Goal: Task Accomplishment & Management: Manage account settings

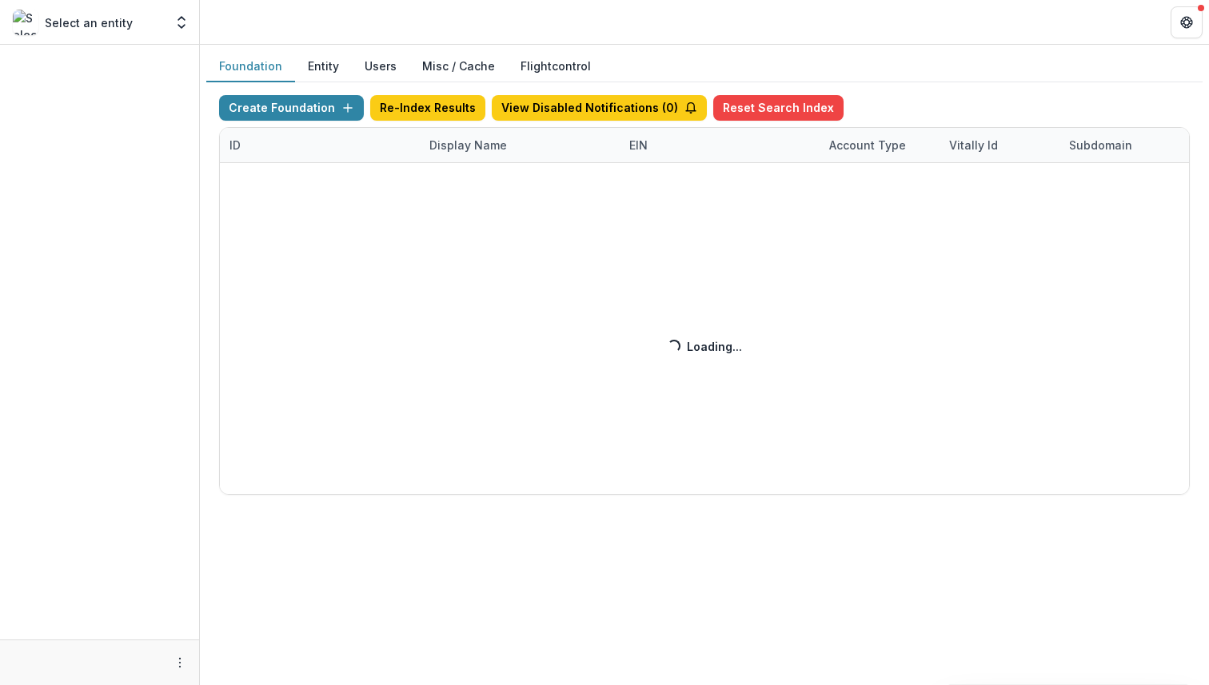
drag, startPoint x: 0, startPoint y: 0, endPoint x: 485, endPoint y: 144, distance: 506.0
click at [488, 145] on div "Create Foundation Re-Index Results View Disabled Notifications ( 0 ) Reset Sear…" at bounding box center [704, 295] width 970 height 400
click at [486, 146] on div "Create Foundation Re-Index Results View Disabled Notifications ( 0 ) Reset Sear…" at bounding box center [704, 295] width 970 height 400
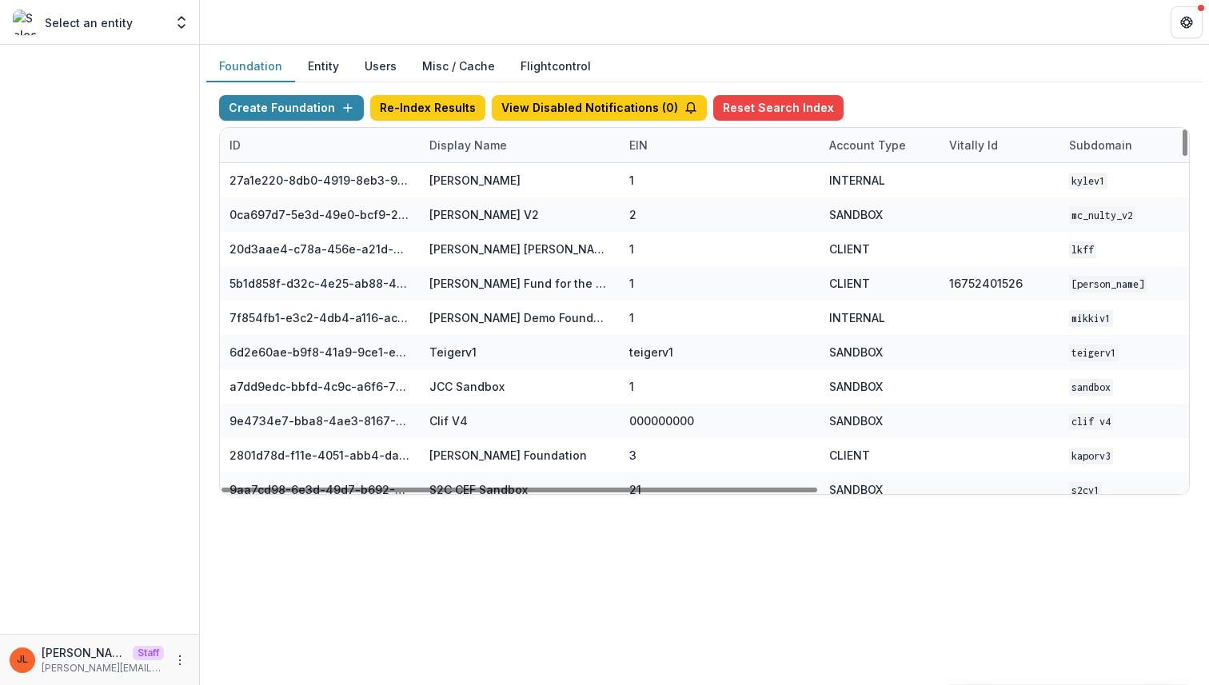
click at [513, 153] on div "Display Name" at bounding box center [520, 145] width 200 height 34
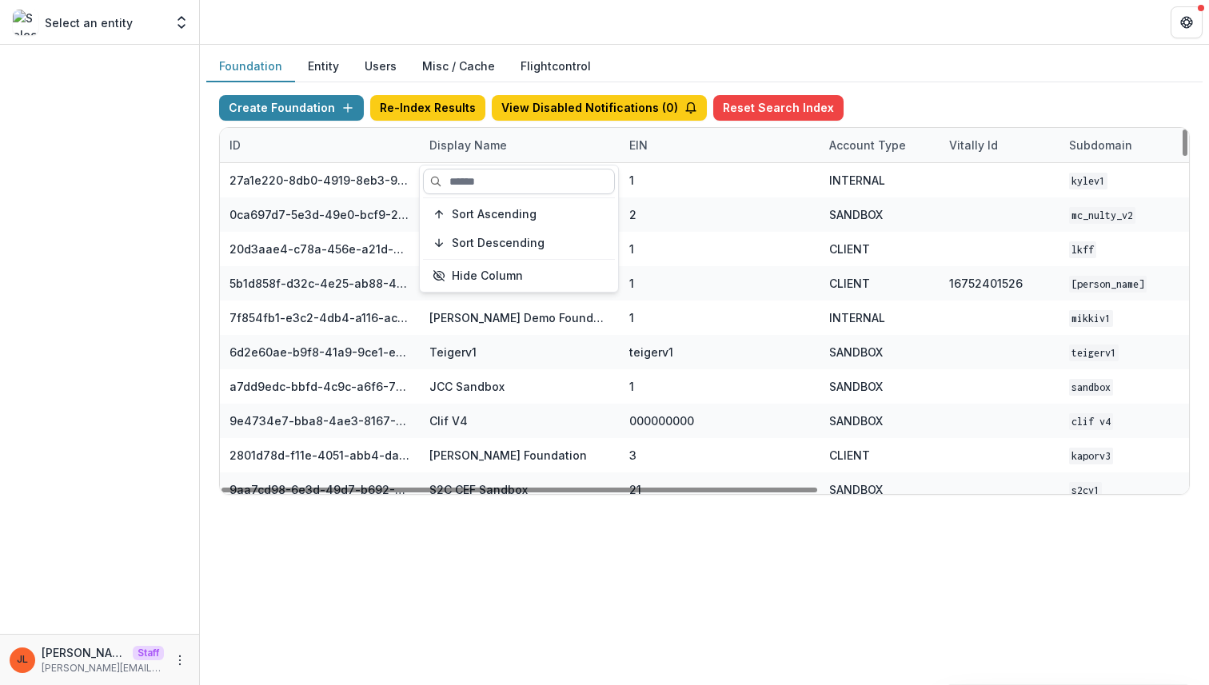
click at [506, 181] on input at bounding box center [519, 182] width 192 height 26
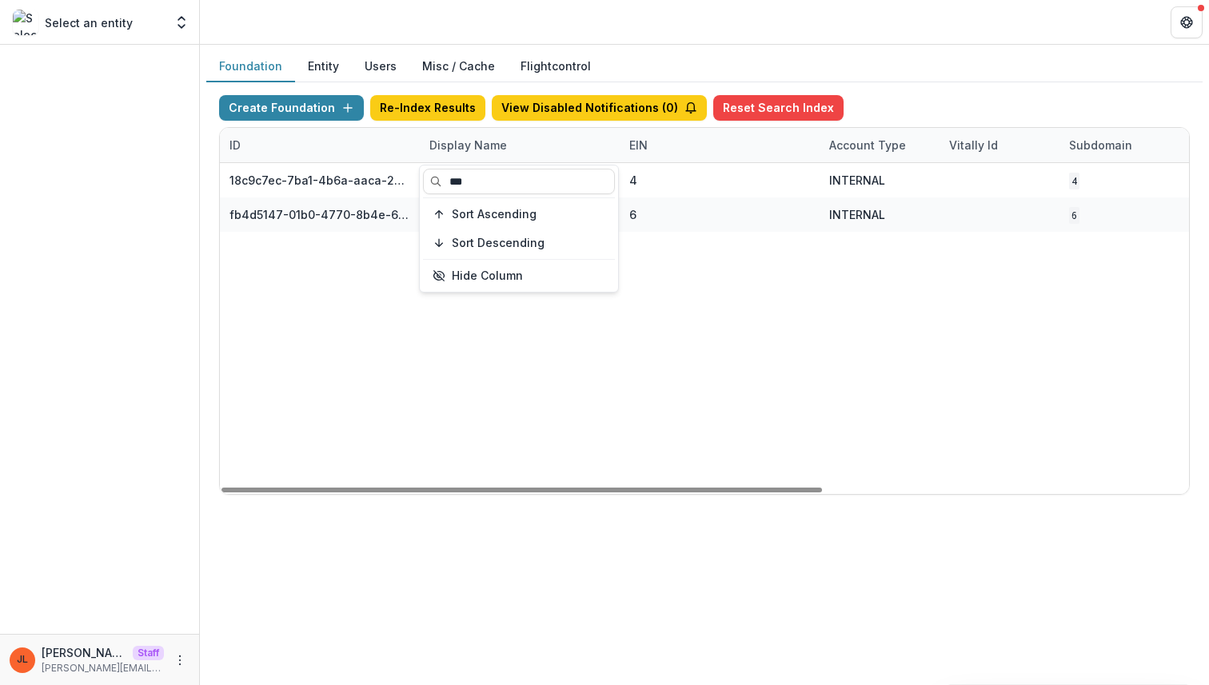
type input "***"
click at [623, 481] on div "18c9c7ec-7ba1-4b6a-aaca-25bdfd8349a0 NCF Data Sandbox 4 INTERNAL 4 [DATE] 11:31…" at bounding box center [999, 328] width 1559 height 331
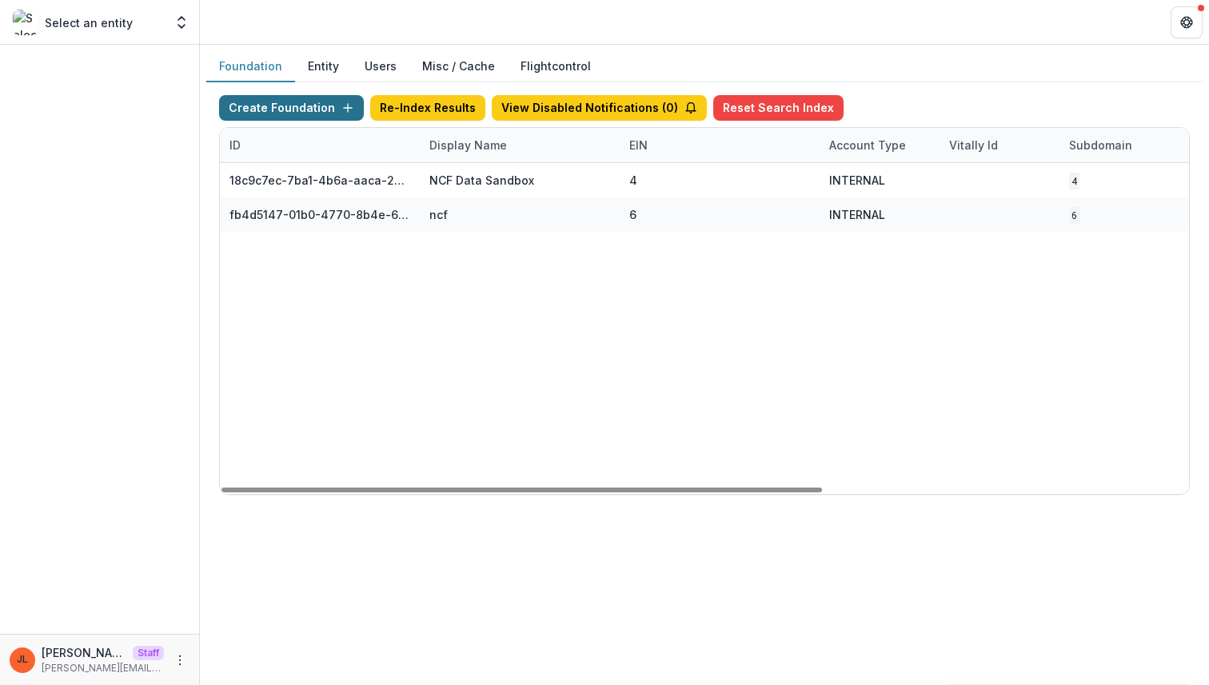
click at [331, 110] on button "Create Foundation" at bounding box center [291, 108] width 145 height 26
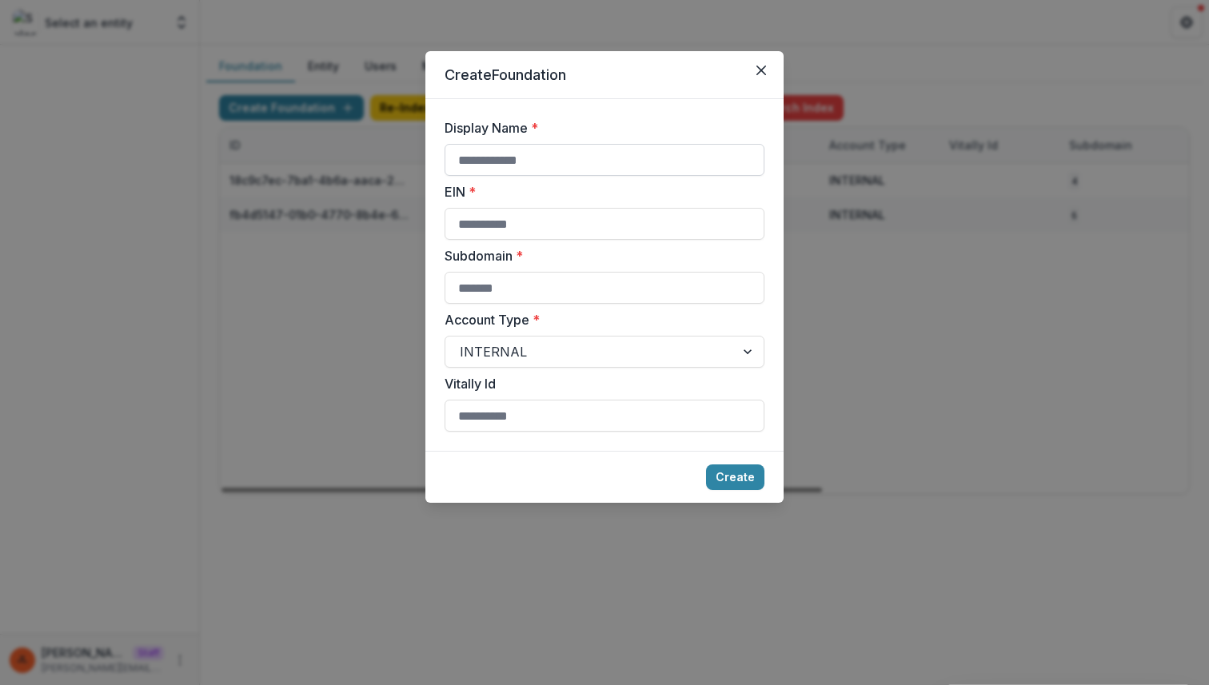
click at [535, 145] on input "Display Name *" at bounding box center [604, 160] width 320 height 32
type input "**********"
type input "*"
click at [725, 484] on button "Create" at bounding box center [735, 477] width 58 height 26
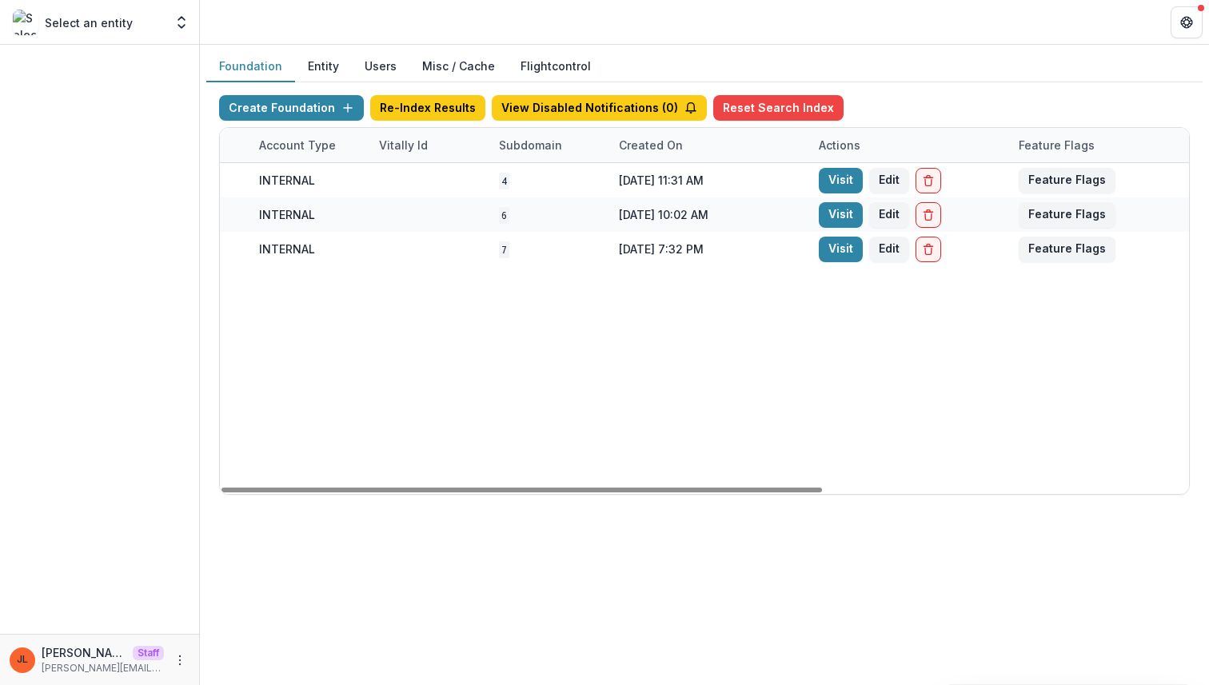
scroll to position [0, 590]
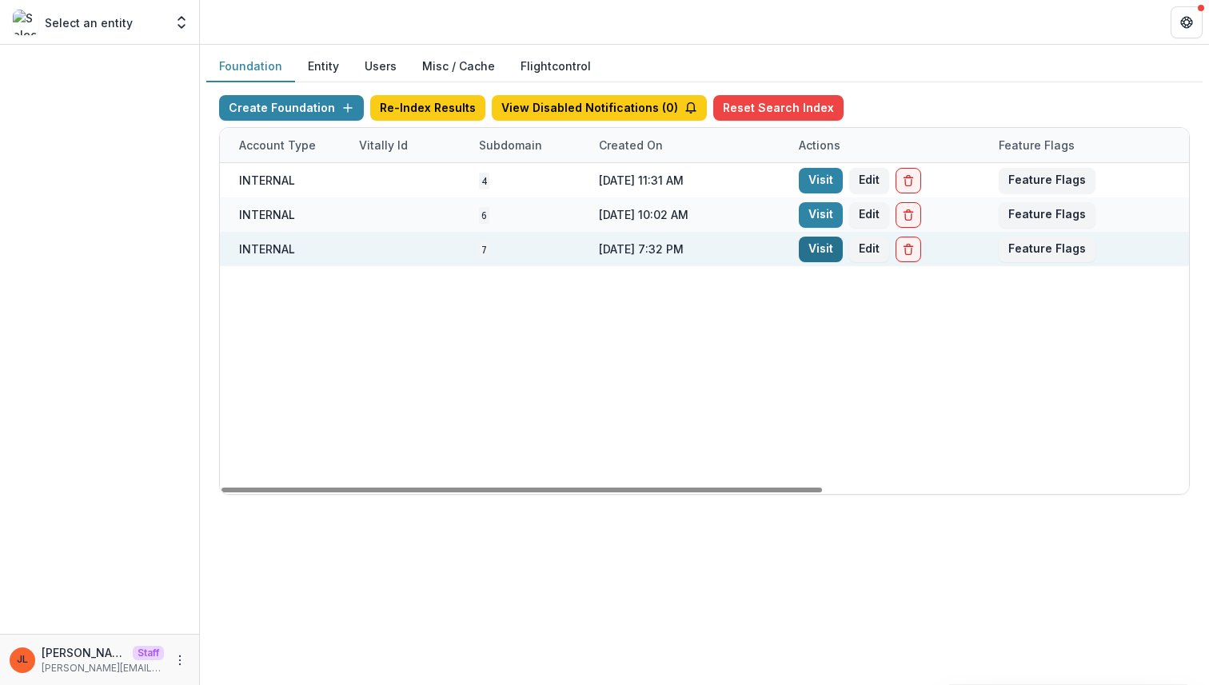
click at [825, 254] on link "Visit" at bounding box center [820, 250] width 44 height 26
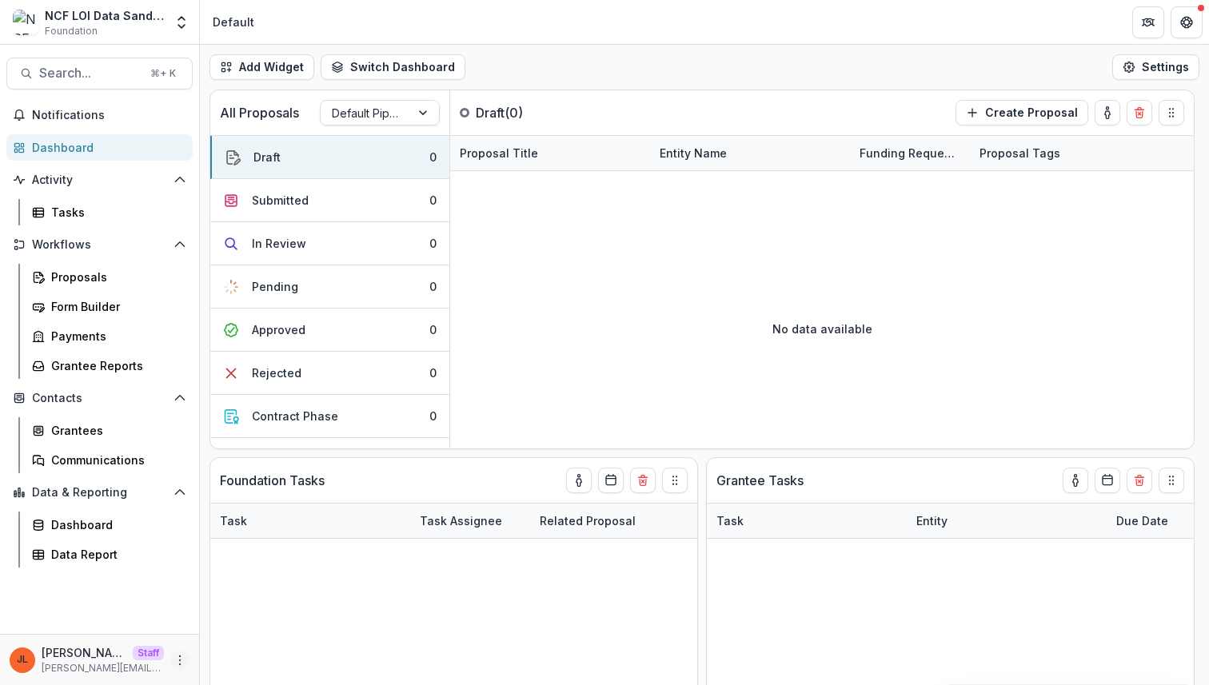
click at [175, 667] on button "More" at bounding box center [179, 660] width 19 height 19
click at [249, 622] on link "User Settings" at bounding box center [285, 626] width 171 height 26
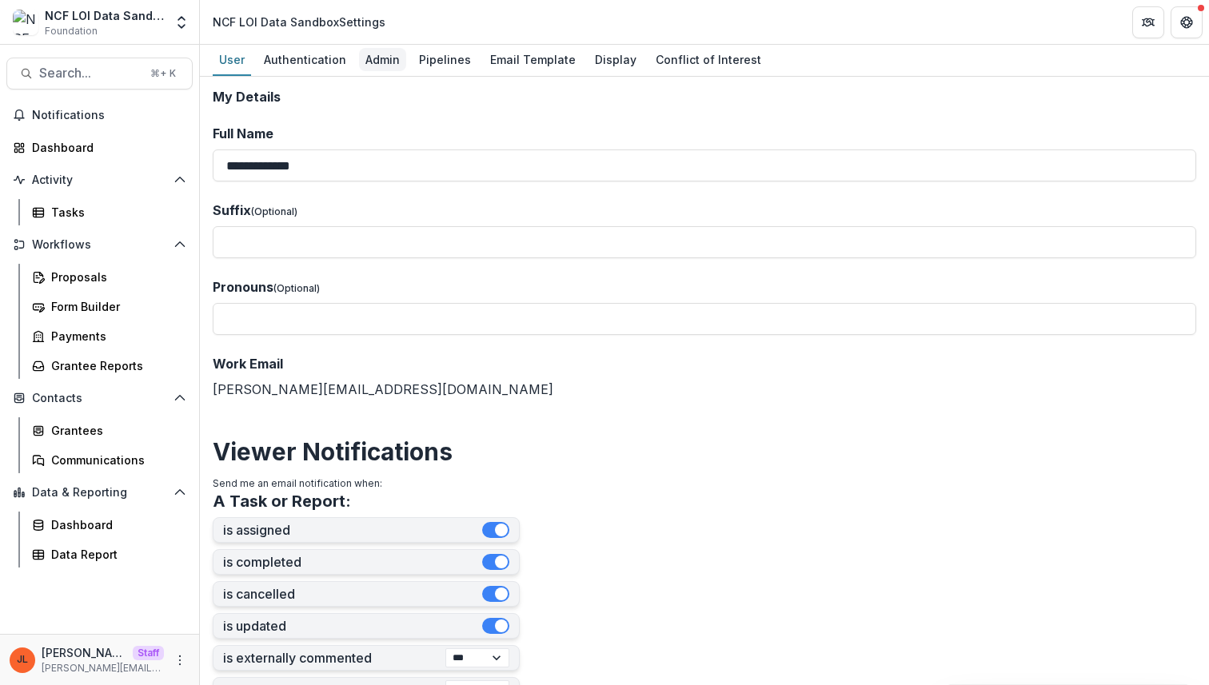
click at [376, 58] on div "Admin" at bounding box center [382, 59] width 47 height 23
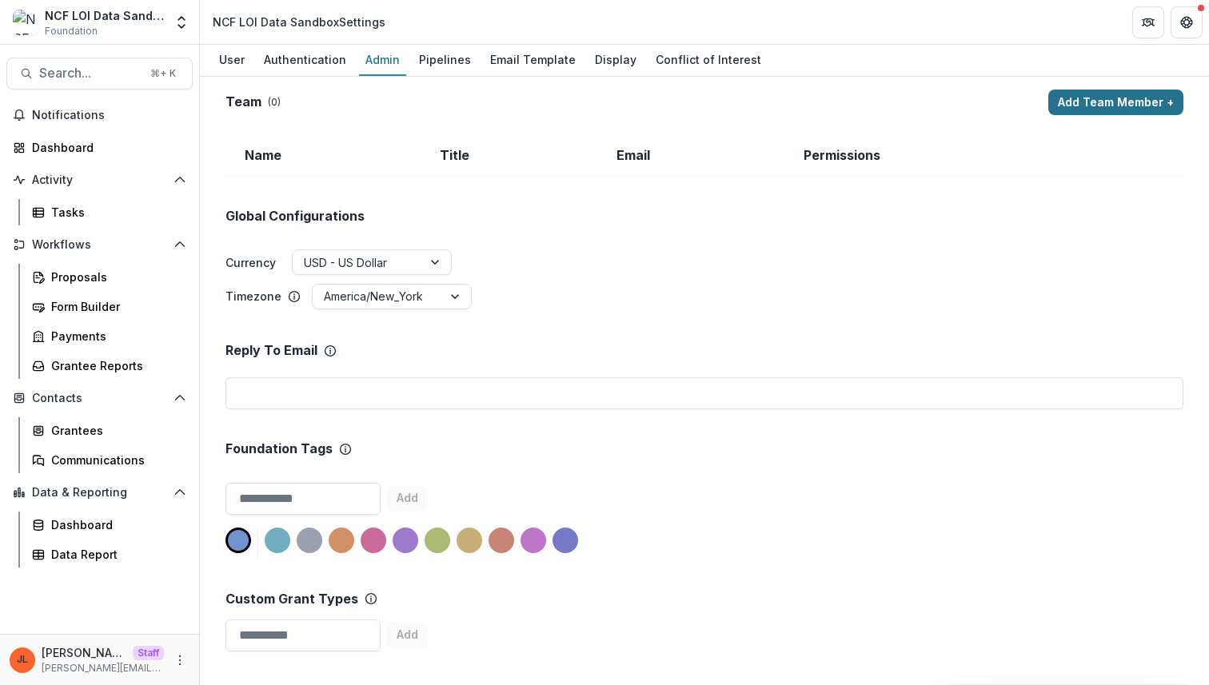
click at [1162, 99] on button "Add Team Member +" at bounding box center [1115, 103] width 135 height 26
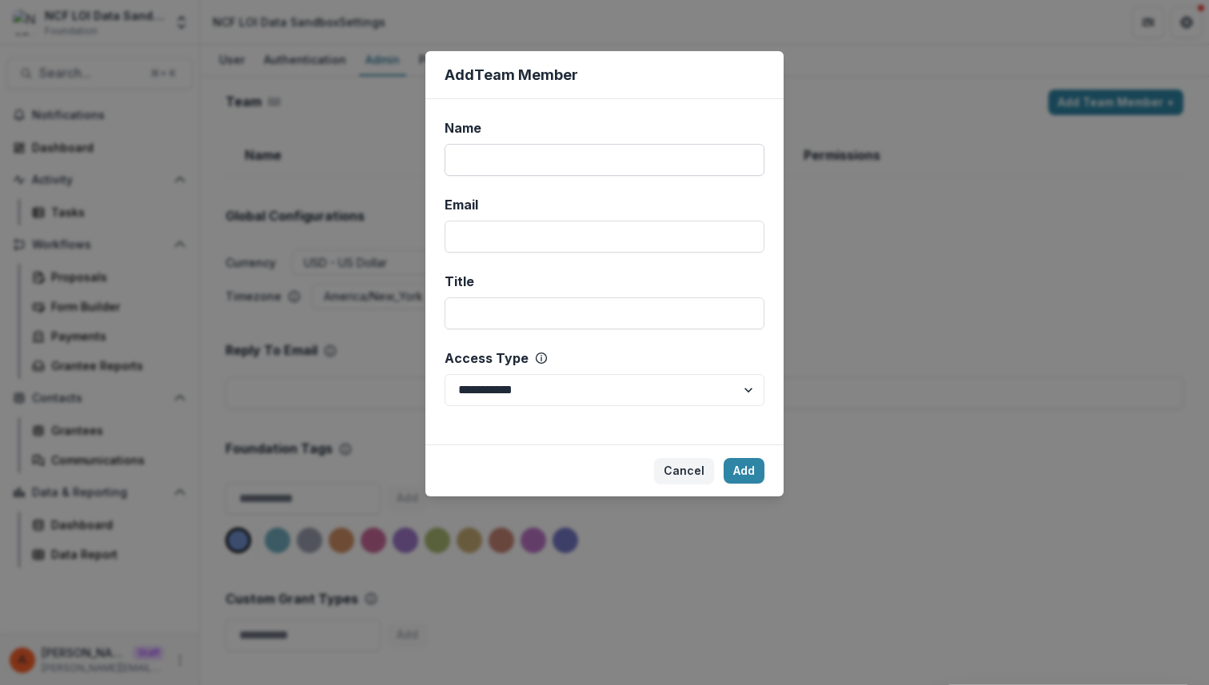
click at [714, 147] on input "Name" at bounding box center [604, 160] width 320 height 32
type input "****"
type input "**********"
select select "*****"
click button "Add" at bounding box center [743, 471] width 41 height 26
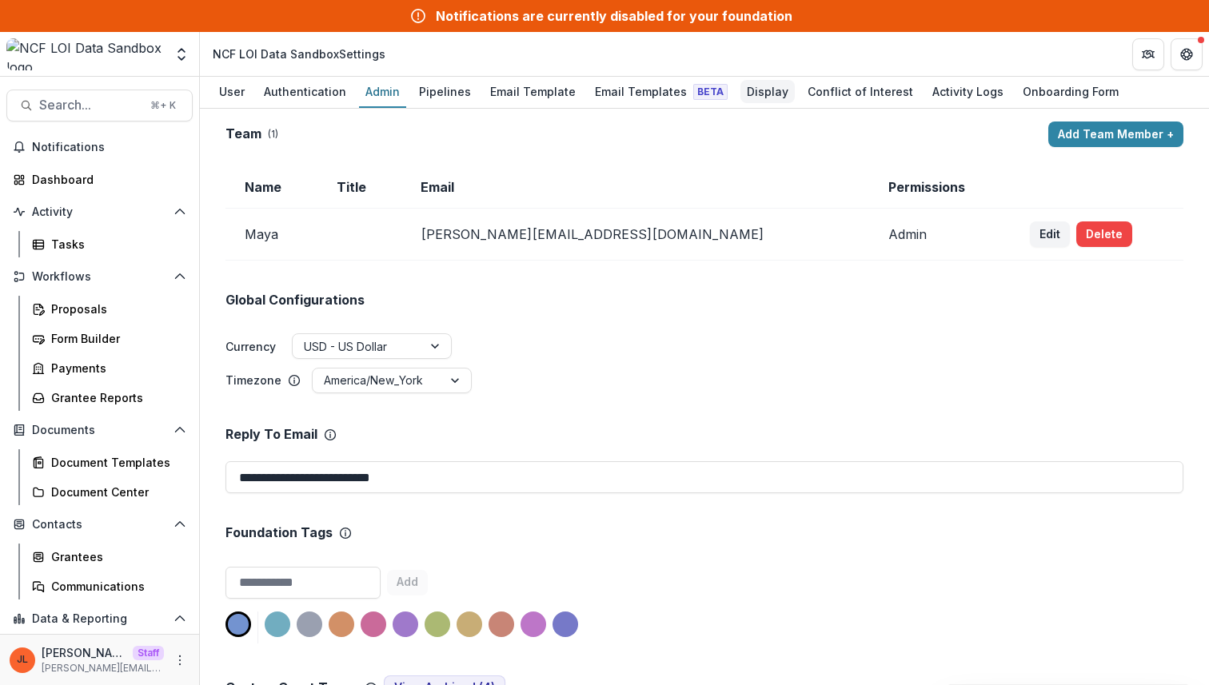
click at [750, 94] on div "Display" at bounding box center [767, 91] width 54 height 23
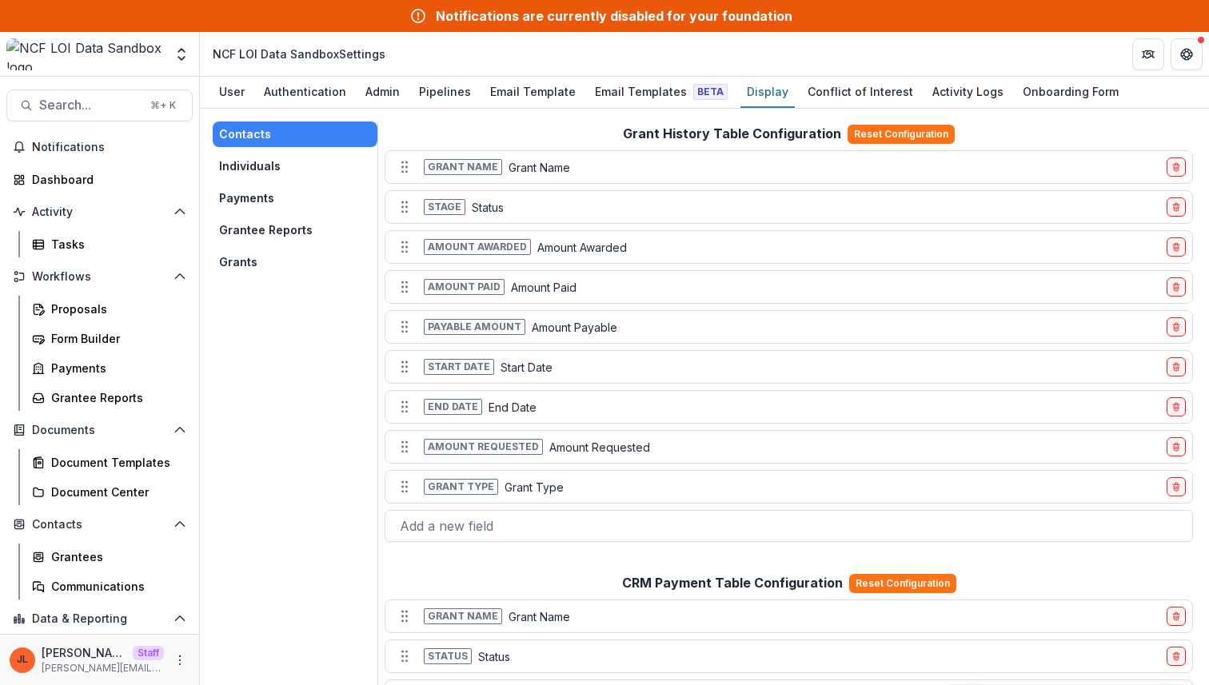
click at [251, 251] on button "Grants" at bounding box center [295, 262] width 165 height 26
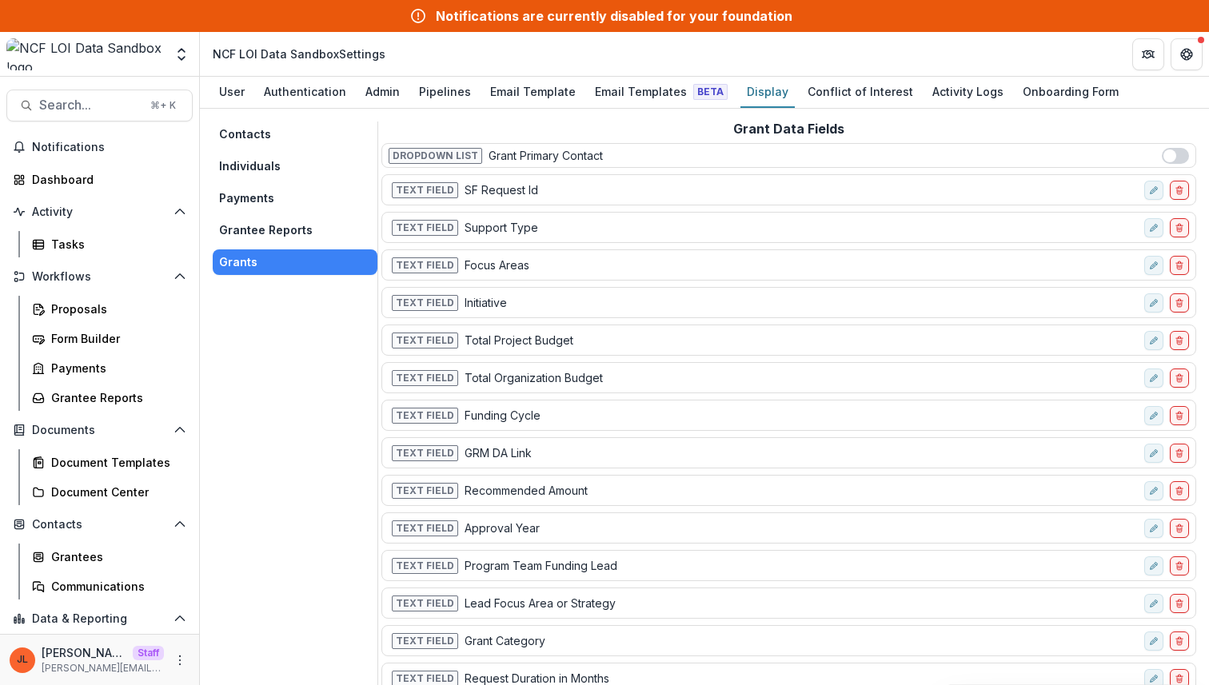
click at [267, 135] on button "Contacts" at bounding box center [295, 134] width 165 height 26
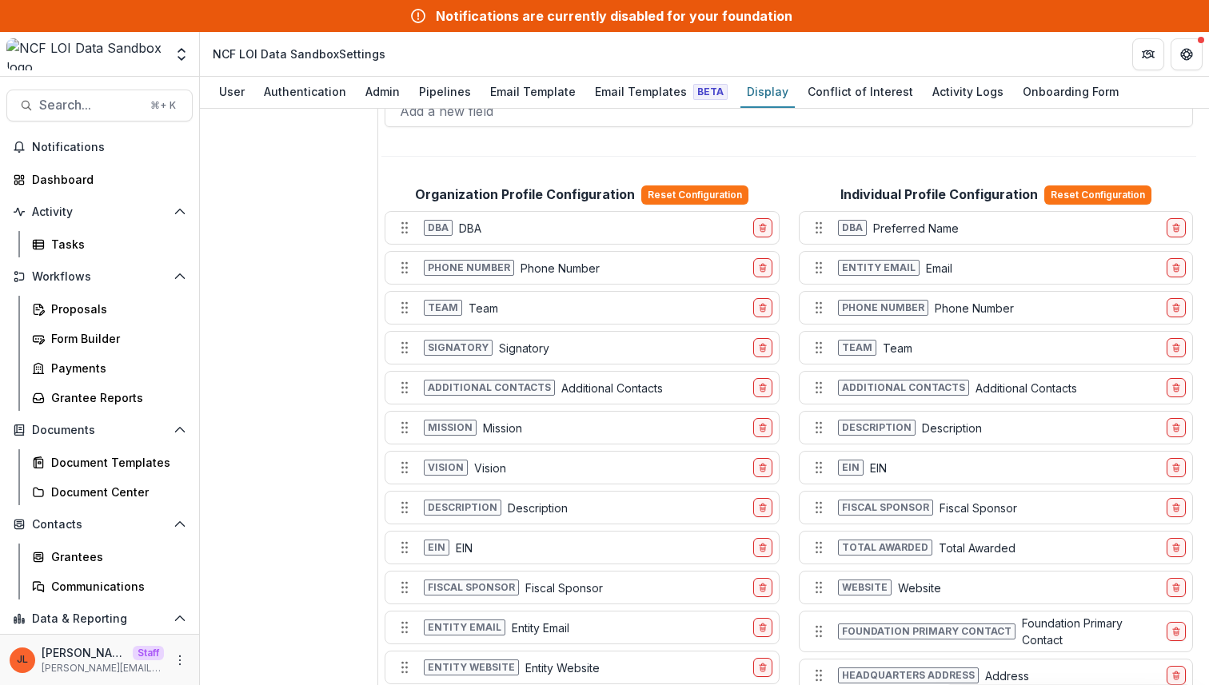
scroll to position [899, 0]
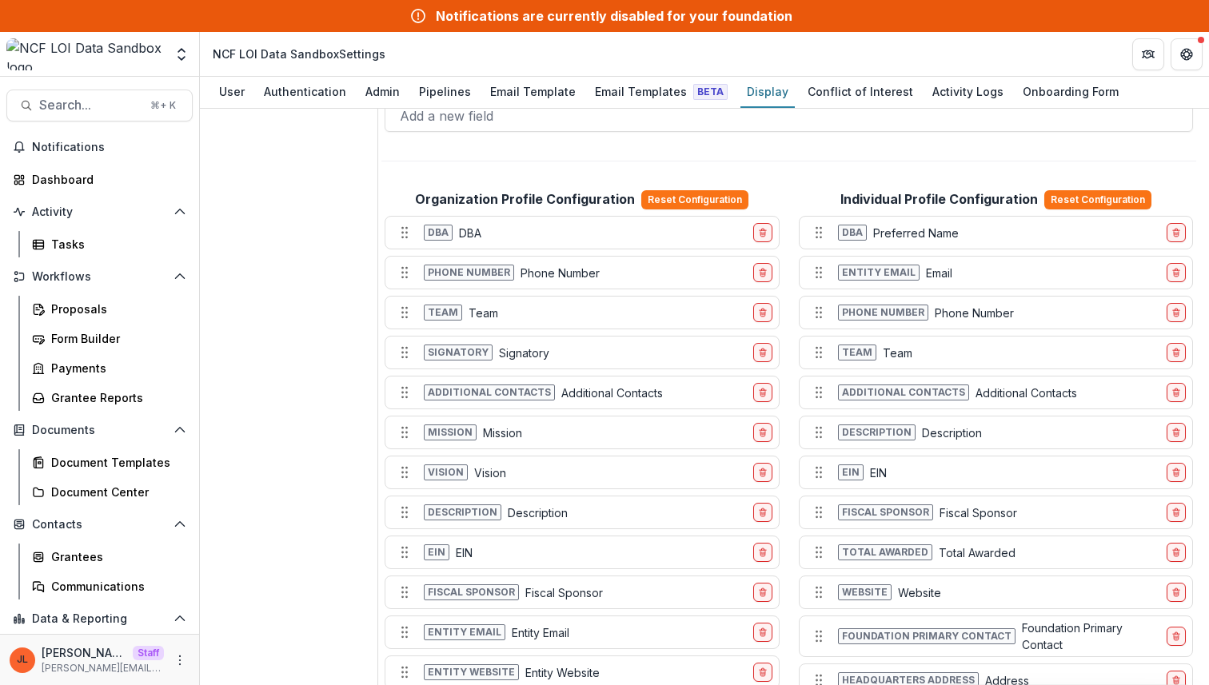
click at [946, 160] on div "Grant History Table Configuration Reset Configuration Grant name Grant Name Sta…" at bounding box center [788, 399] width 814 height 2355
click at [929, 169] on div "Grant History Table Configuration Reset Configuration Grant name Grant Name Sta…" at bounding box center [788, 399] width 814 height 2355
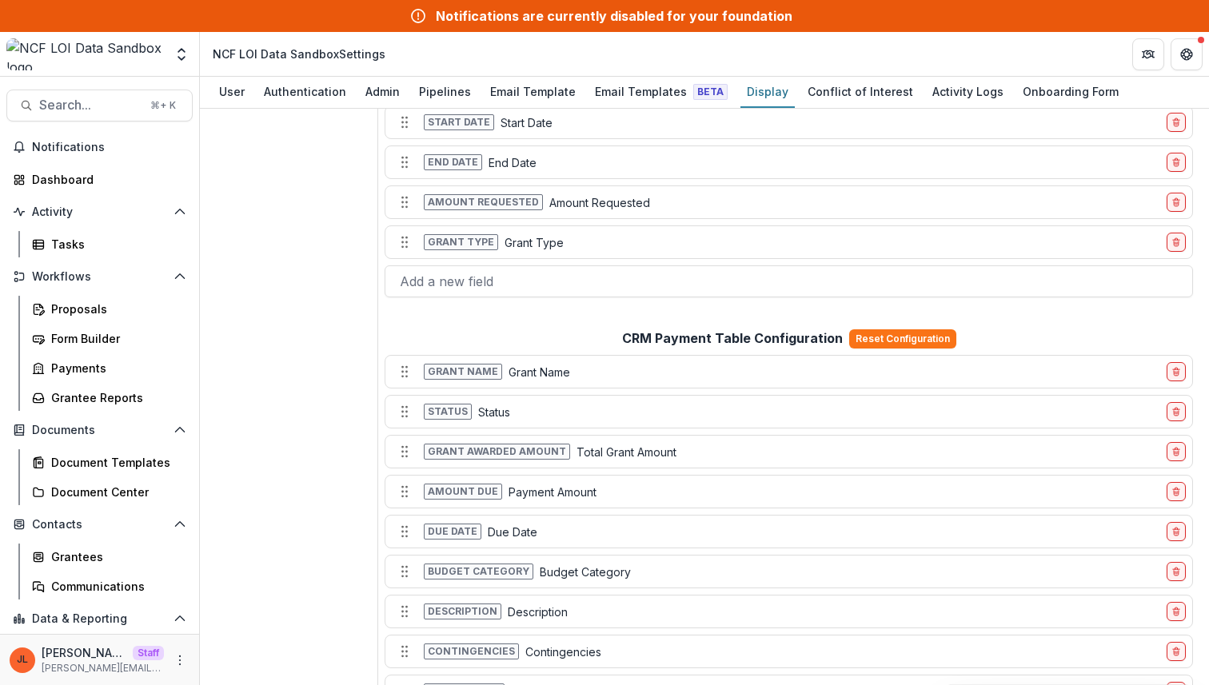
scroll to position [0, 0]
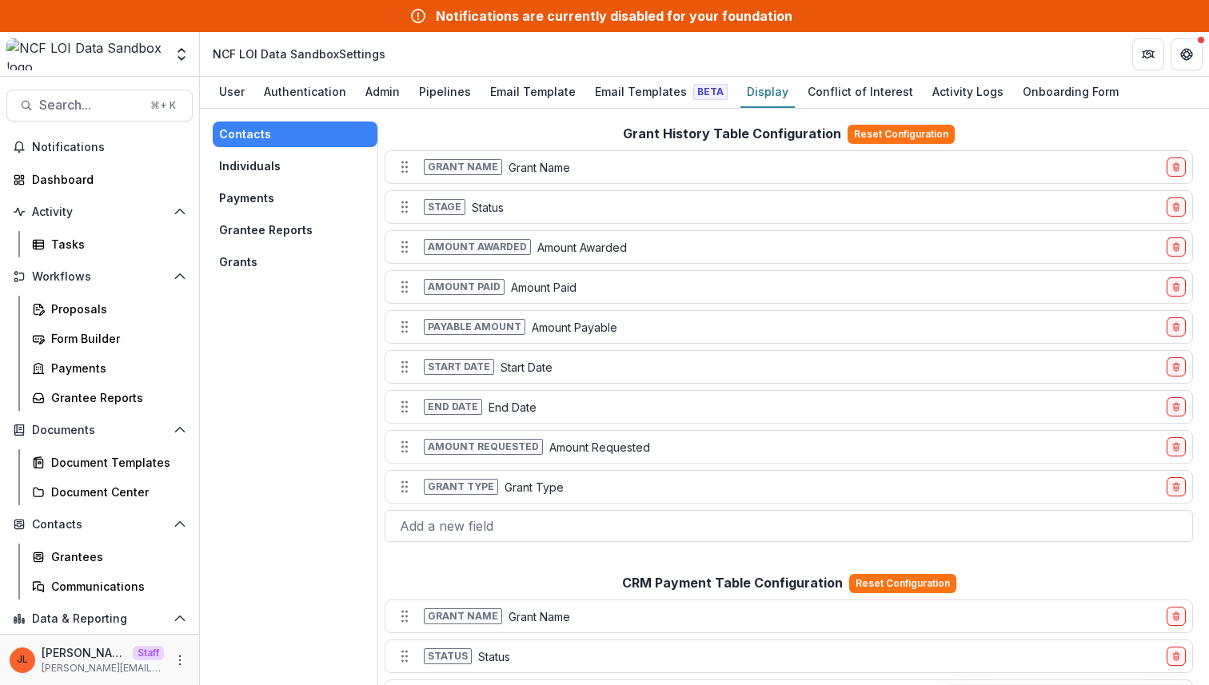
click at [988, 131] on div "Grant History Table Configuration Reset Configuration Grant name Grant Name Sta…" at bounding box center [788, 333] width 814 height 424
click at [117, 556] on div "Grantees" at bounding box center [115, 556] width 129 height 17
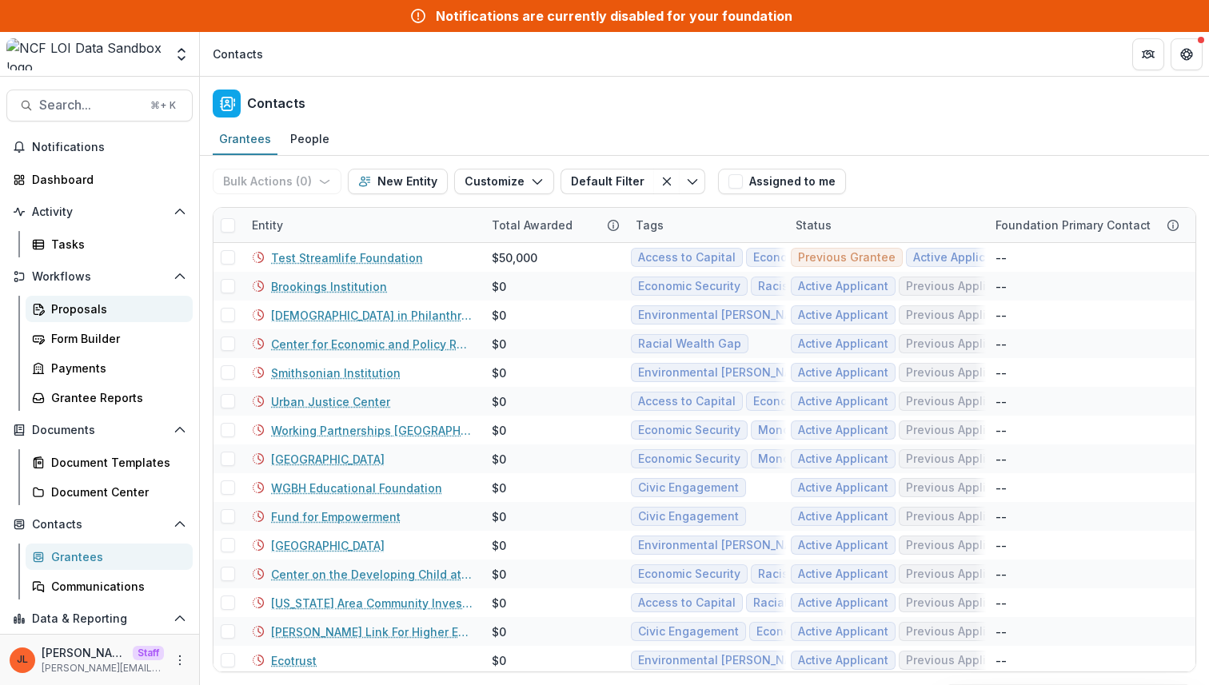
click at [83, 314] on div "Proposals" at bounding box center [115, 309] width 129 height 17
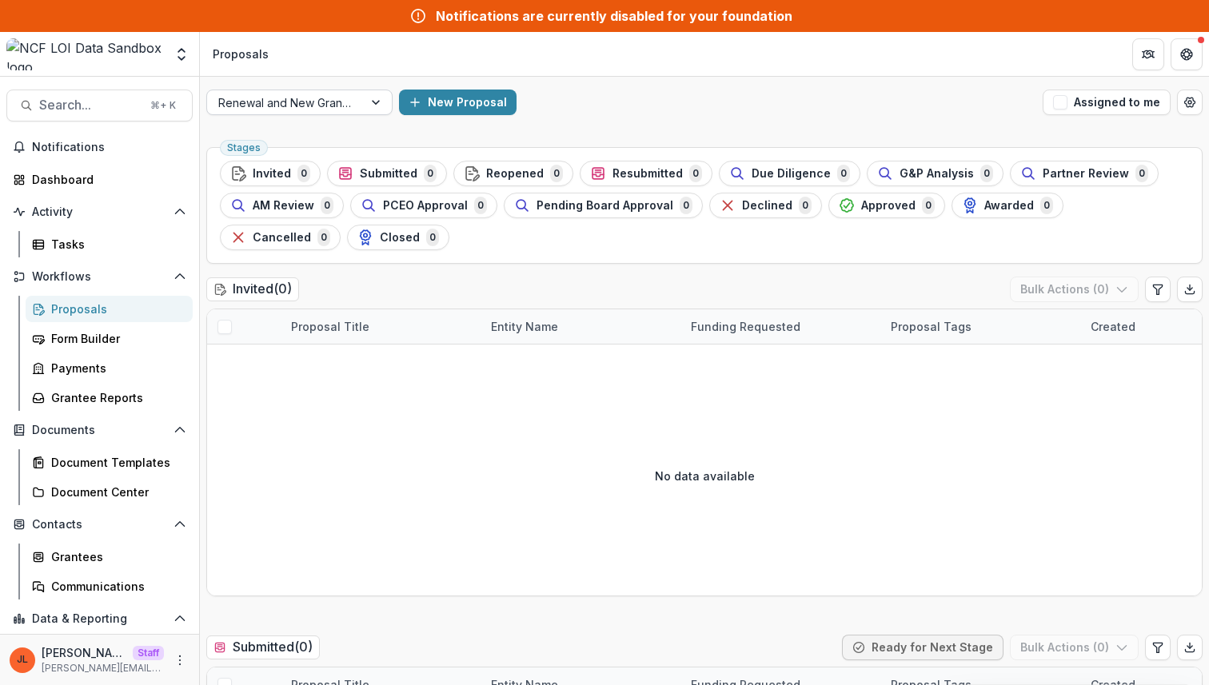
click at [338, 102] on div at bounding box center [284, 103] width 133 height 20
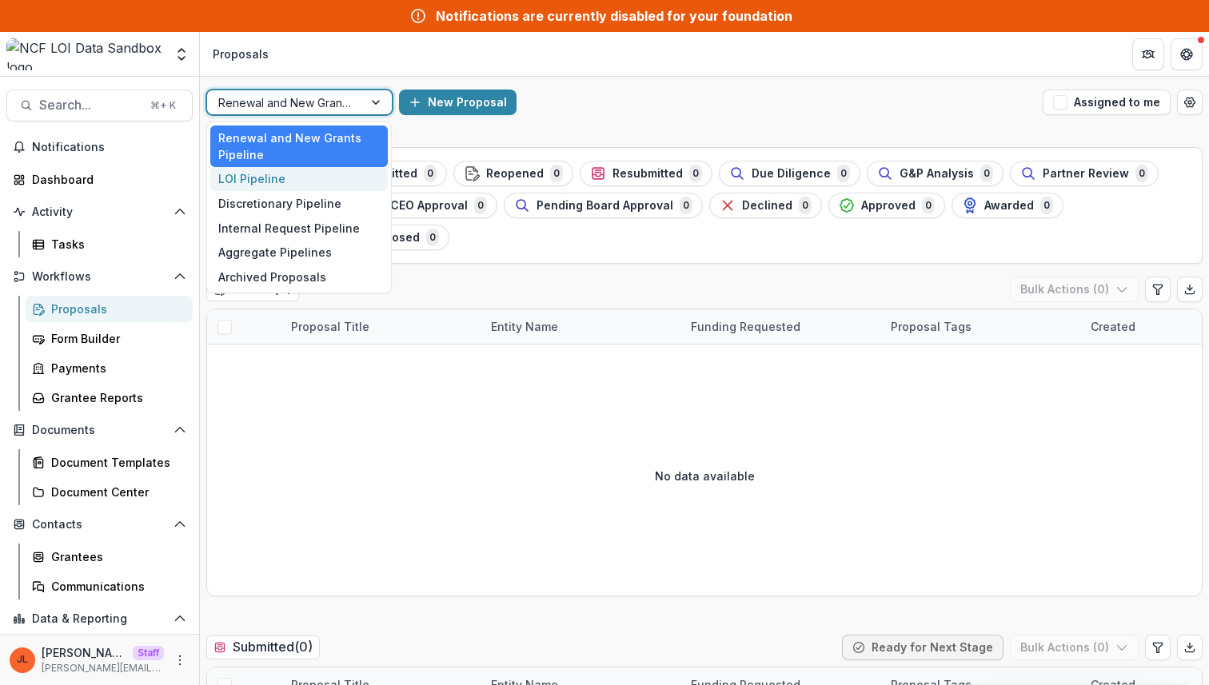
click at [304, 172] on div "LOI Pipeline" at bounding box center [298, 179] width 177 height 25
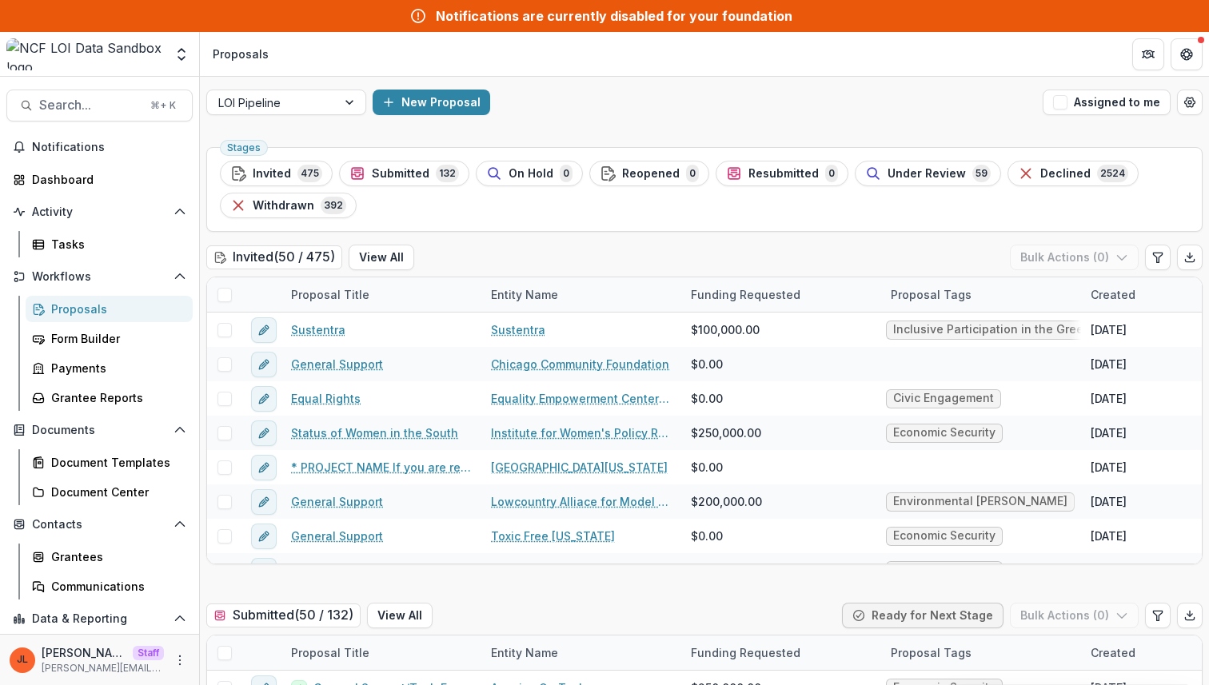
click at [1054, 190] on ul "Stages Invited 475 Submitted 132 On Hold 0 Reopened 0 Resubmitted 0 Under Revie…" at bounding box center [704, 190] width 969 height 58
click at [1052, 175] on span "Declined" at bounding box center [1065, 174] width 50 height 14
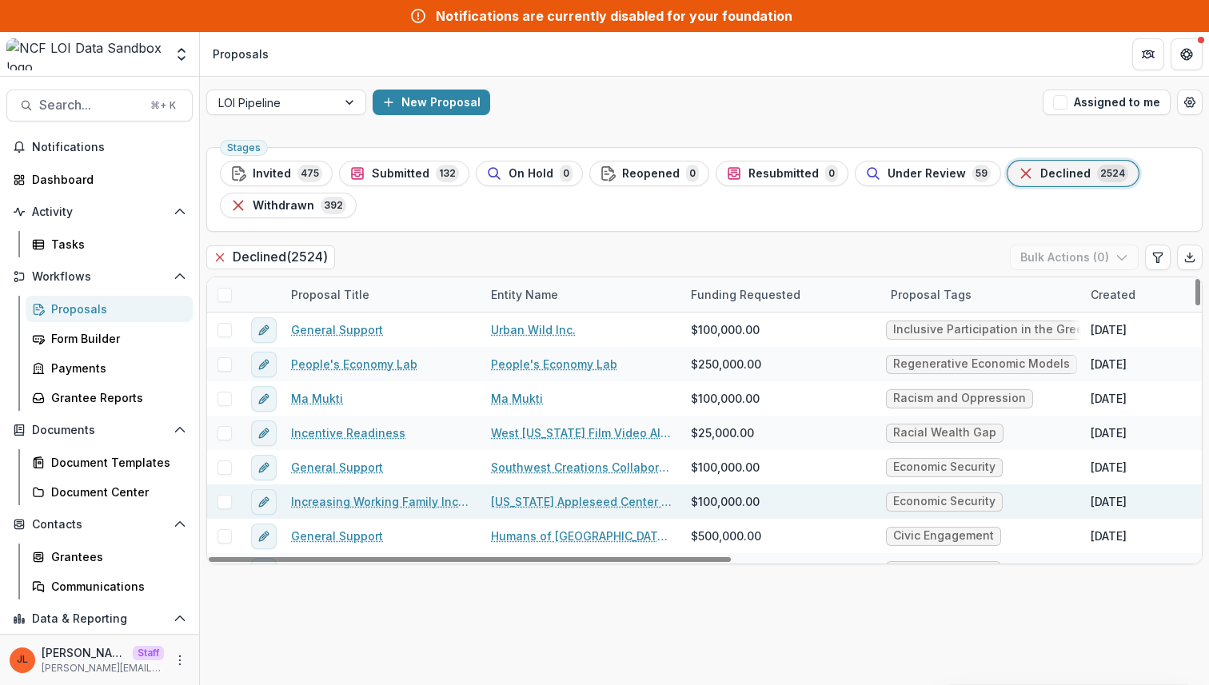
click at [349, 509] on link "Increasing Working Family Incomes with Tax Credits" at bounding box center [381, 501] width 181 height 17
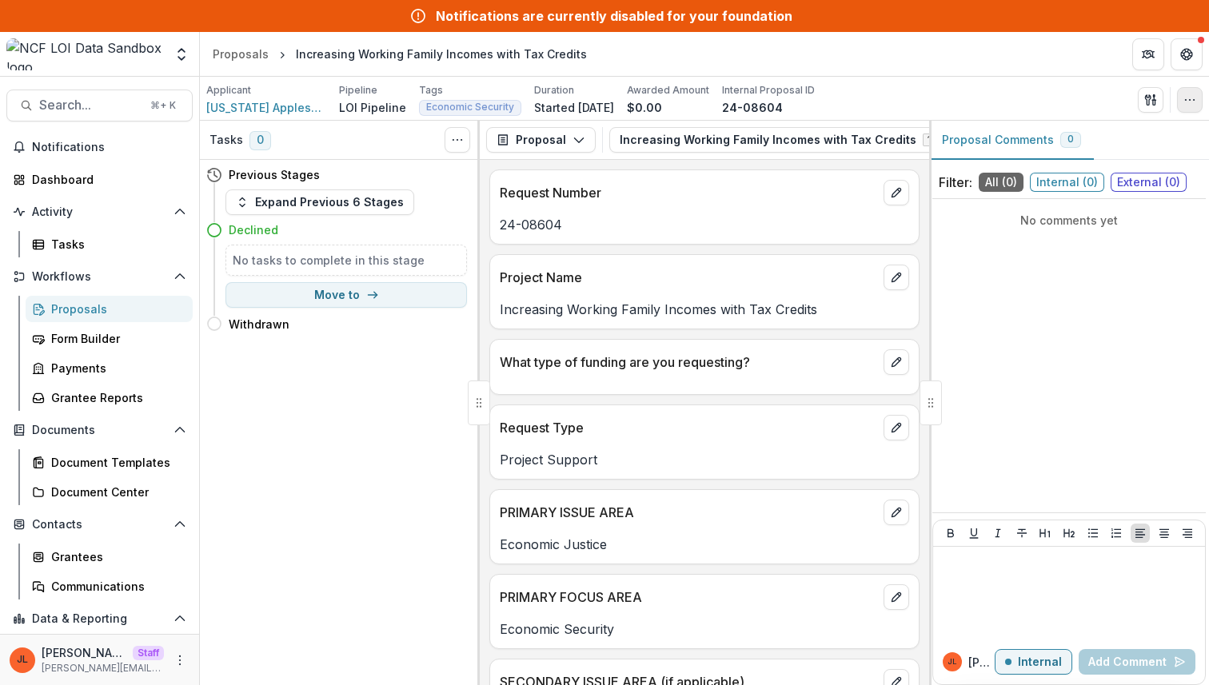
click at [1177, 101] on button "button" at bounding box center [1190, 100] width 26 height 26
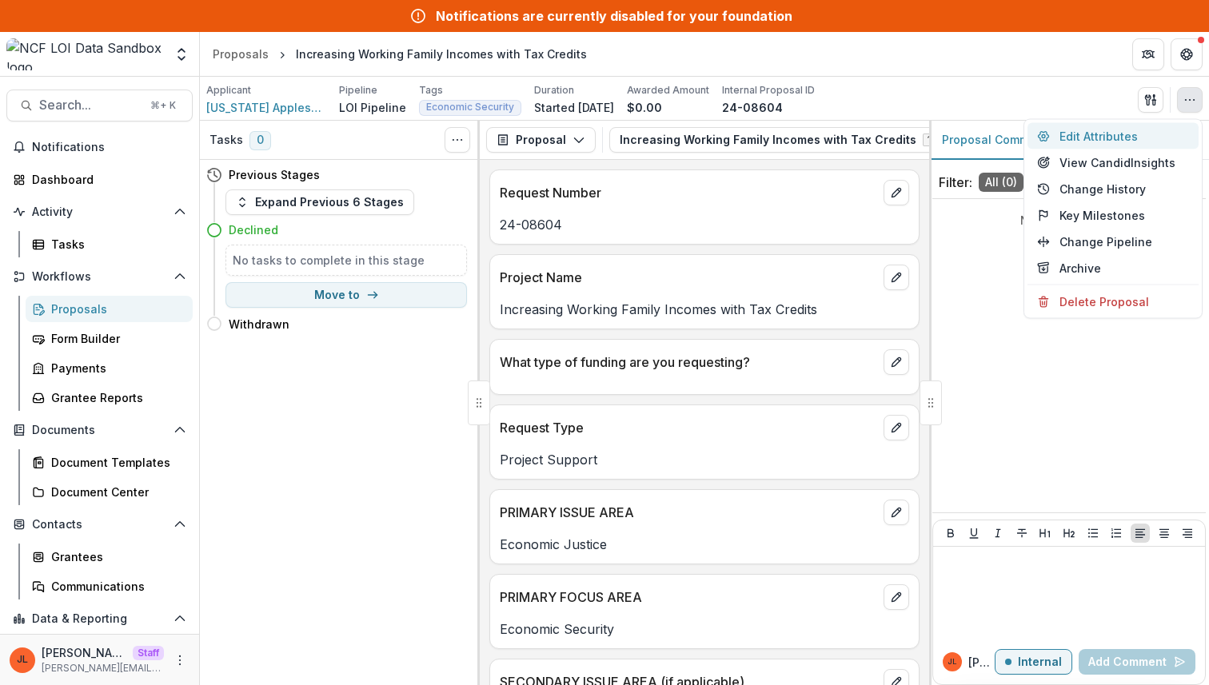
click at [1105, 134] on button "Edit Attributes" at bounding box center [1112, 136] width 171 height 26
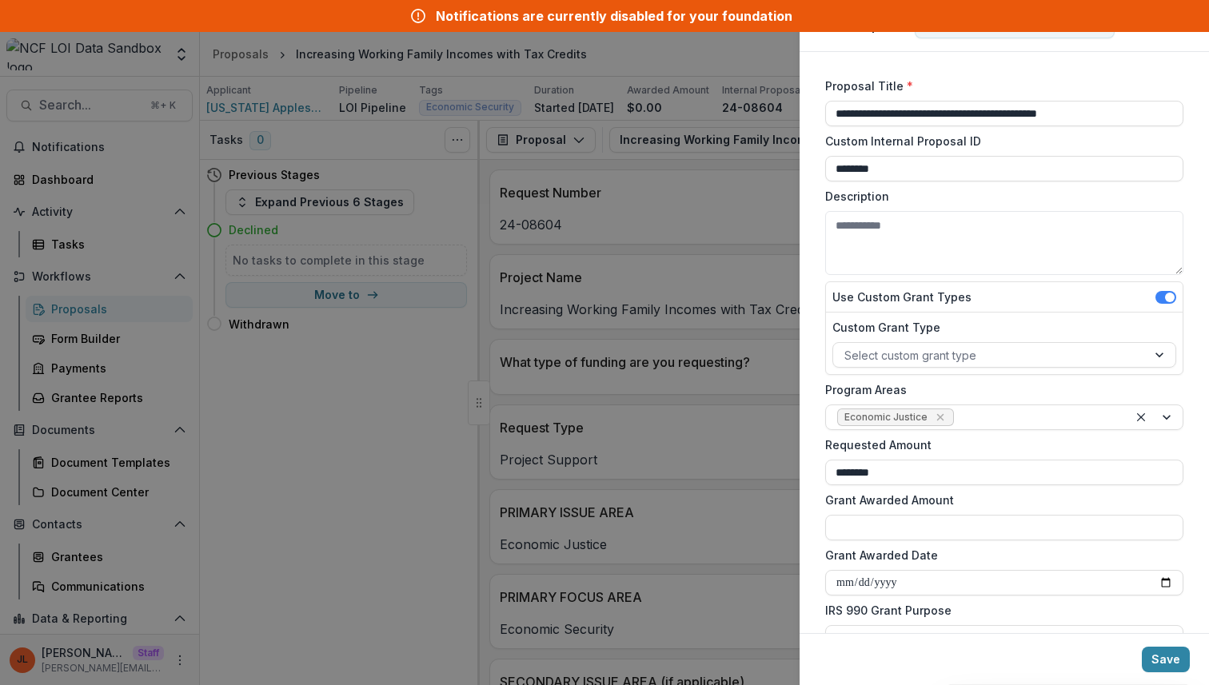
click at [981, 444] on label "Requested Amount" at bounding box center [999, 444] width 348 height 17
click at [981, 460] on input "********" at bounding box center [1004, 473] width 358 height 26
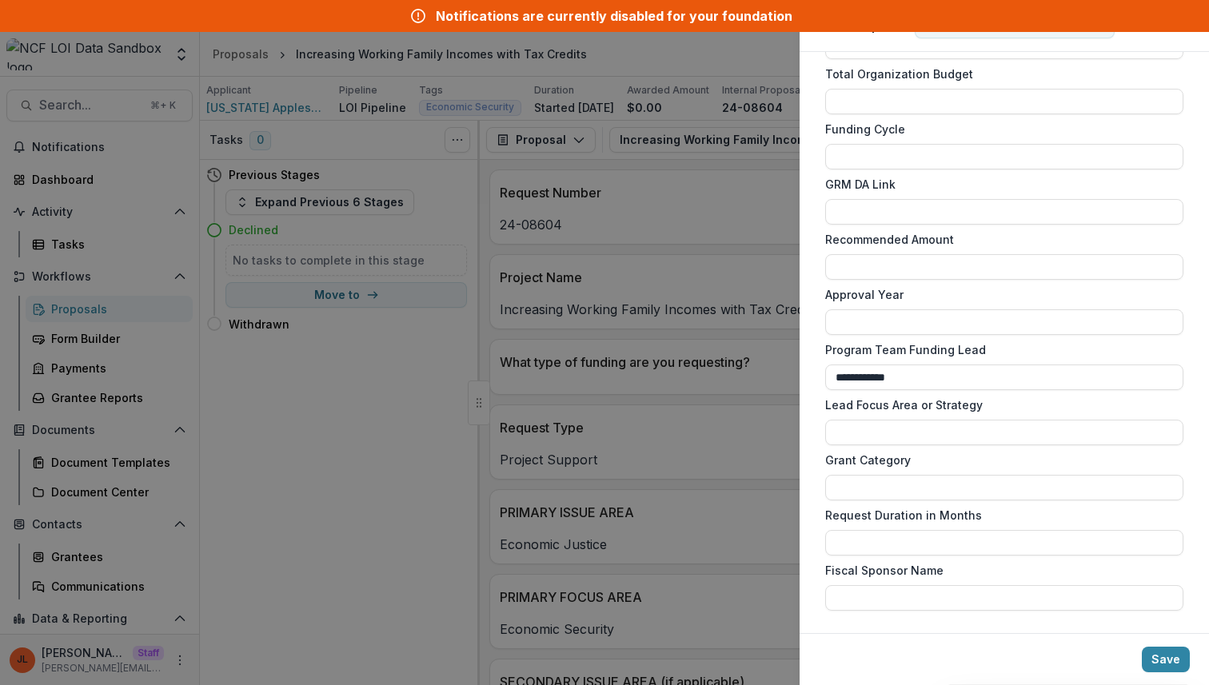
scroll to position [1137, 0]
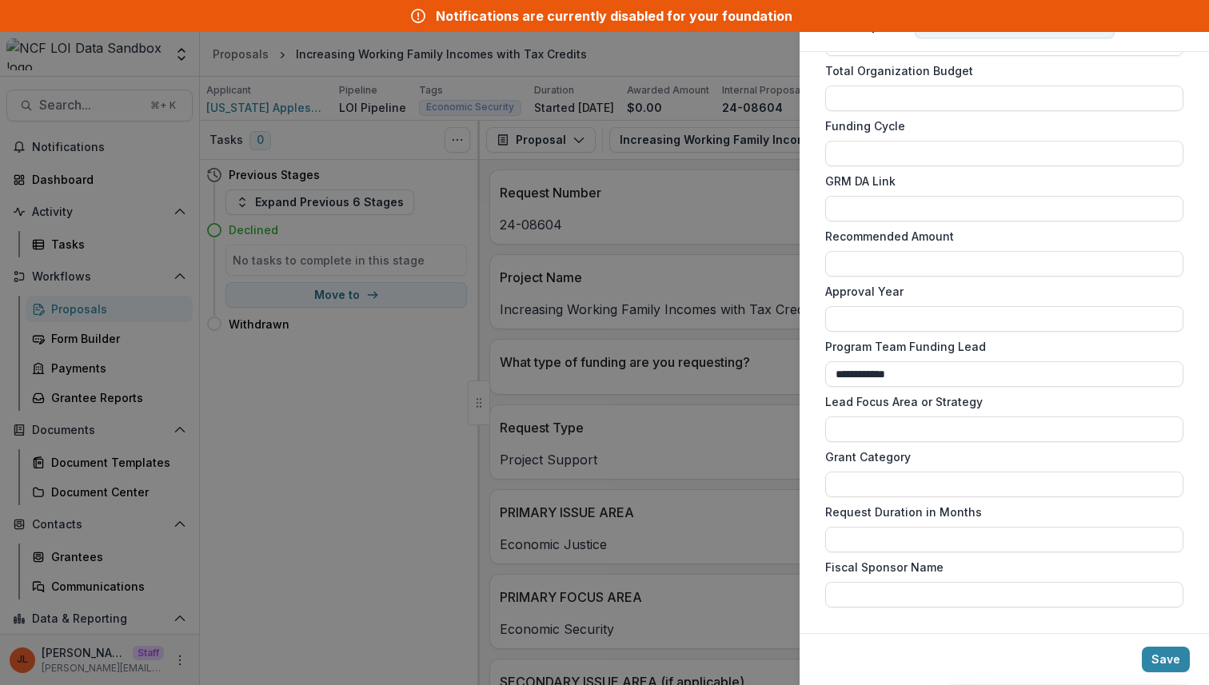
click at [715, 498] on div "**********" at bounding box center [604, 342] width 1209 height 685
